Goal: Navigation & Orientation: Find specific page/section

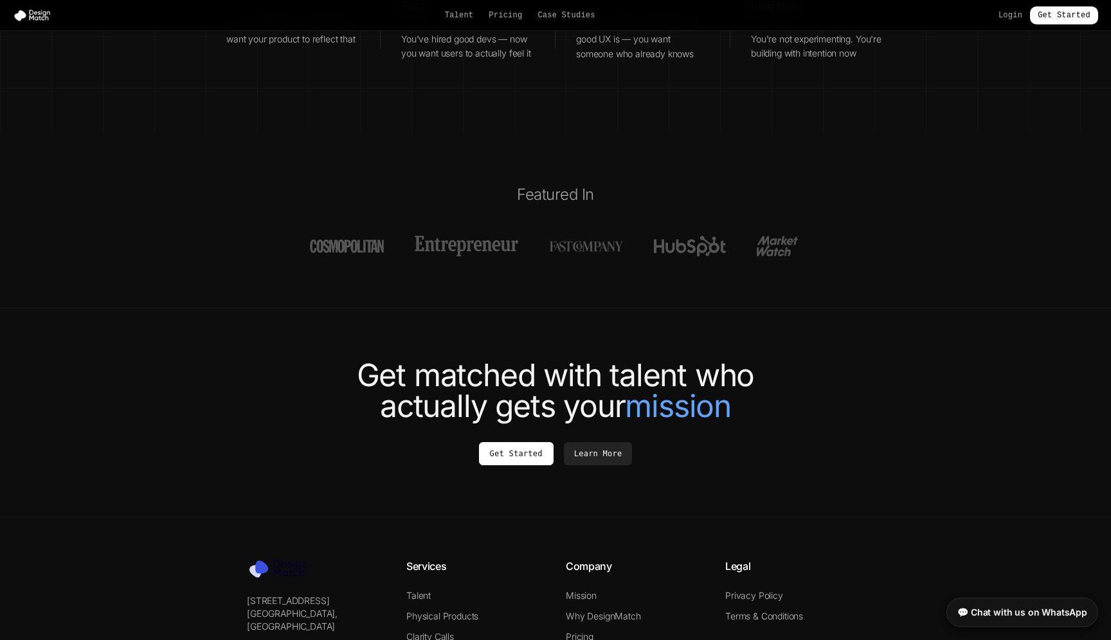
scroll to position [4730, 0]
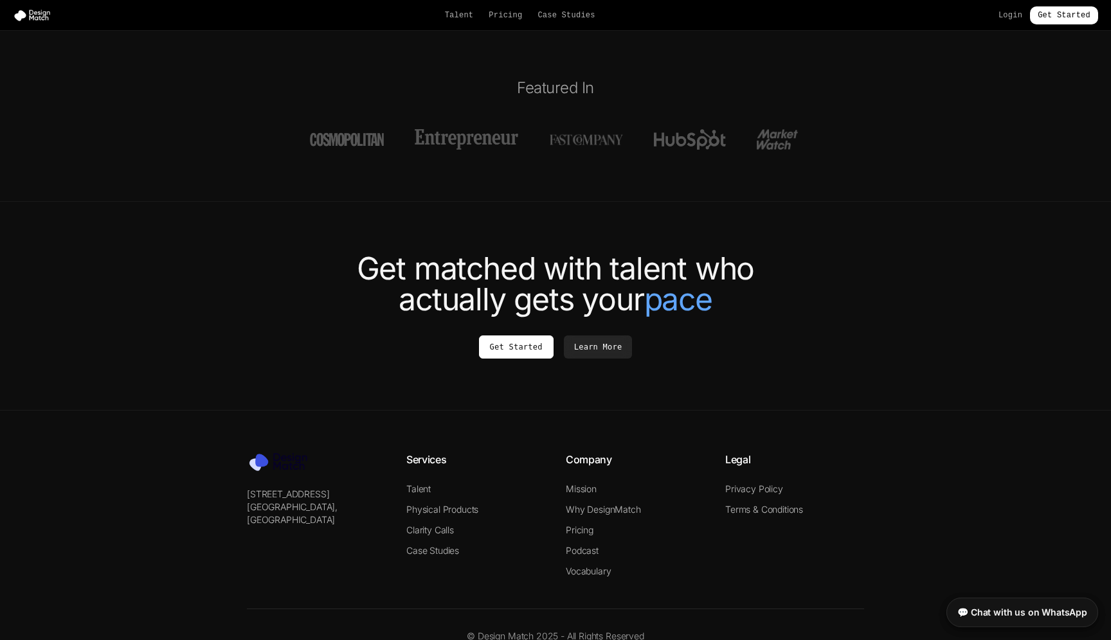
click at [459, 21] on div "Talent Pricing Case Studies Login Get Started" at bounding box center [555, 15] width 1111 height 18
click at [462, 15] on link "Talent" at bounding box center [459, 15] width 29 height 10
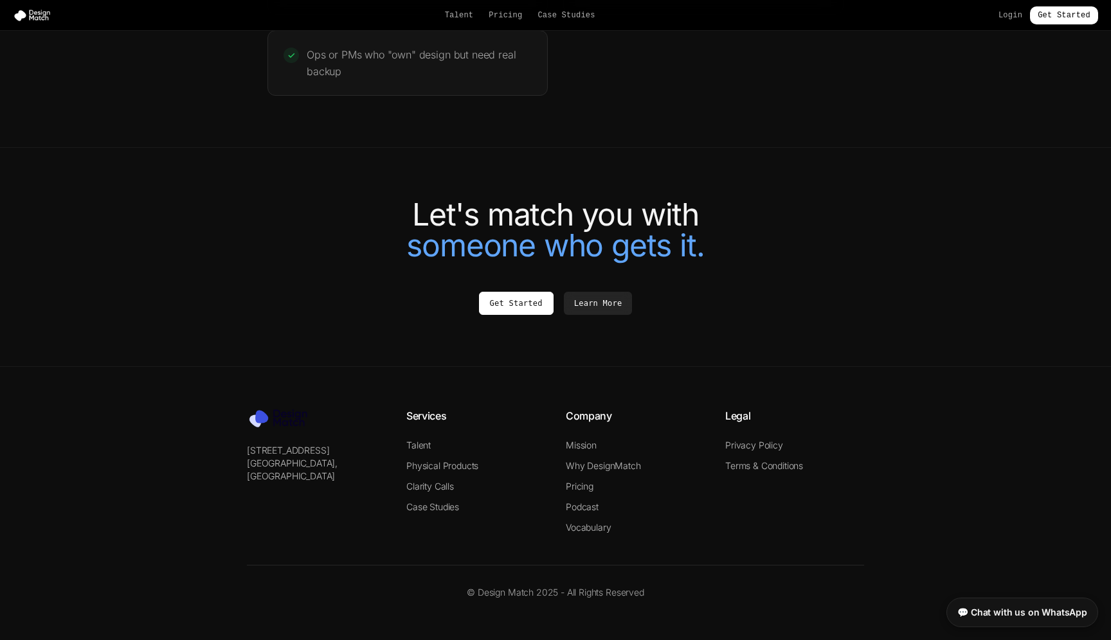
scroll to position [2719, 0]
click at [460, 55] on p "Ops or PMs who "own" design but need real backup" at bounding box center [419, 60] width 225 height 33
click at [458, 12] on link "Talent" at bounding box center [459, 15] width 29 height 10
click at [395, 48] on p "Ops or PMs who "own" design but need real backup" at bounding box center [419, 60] width 225 height 33
click at [294, 53] on div "✓" at bounding box center [291, 52] width 15 height 15
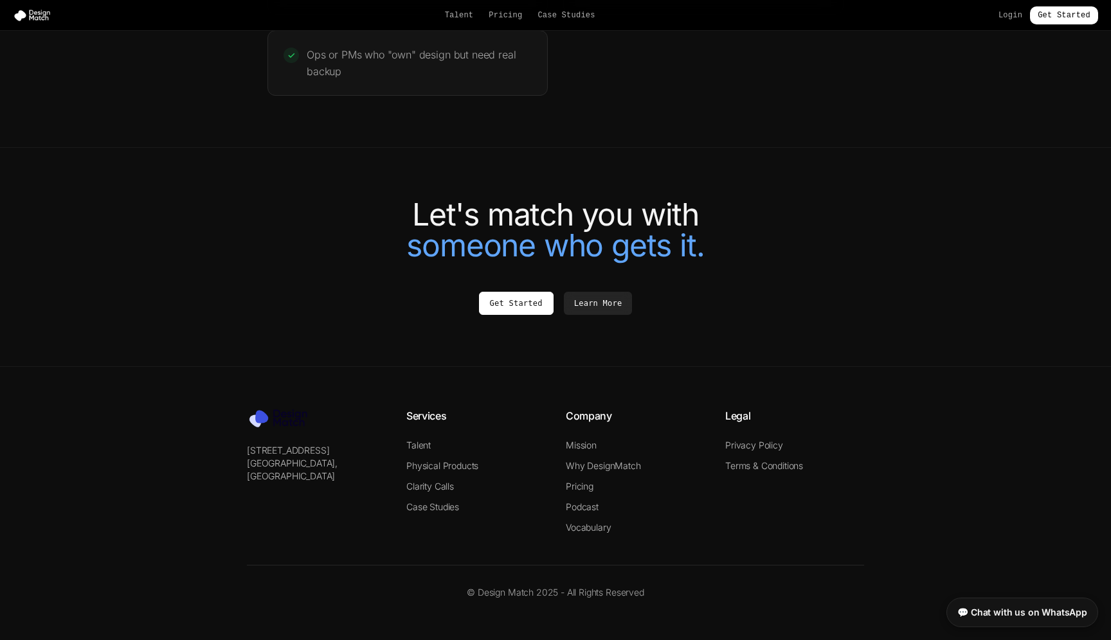
click at [423, 266] on div "Let's match you with someone who gets it. Get Started Learn More" at bounding box center [556, 257] width 772 height 116
click at [1013, 12] on link "Login" at bounding box center [1011, 15] width 24 height 10
